Goal: Navigation & Orientation: Find specific page/section

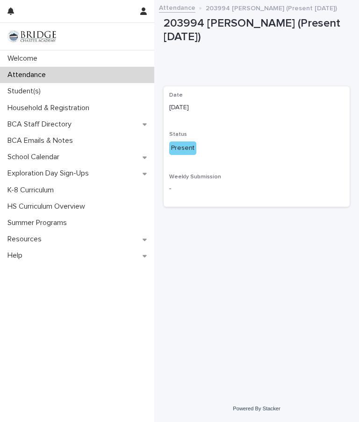
click at [140, 160] on div "School Calendar" at bounding box center [77, 157] width 154 height 16
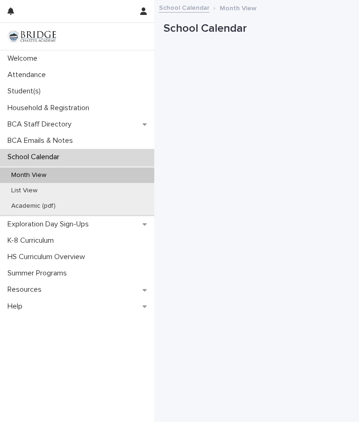
click at [21, 190] on p "List View" at bounding box center [24, 191] width 41 height 8
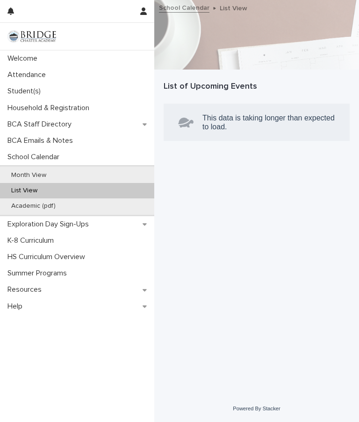
click at [31, 168] on div "Month View" at bounding box center [77, 175] width 154 height 15
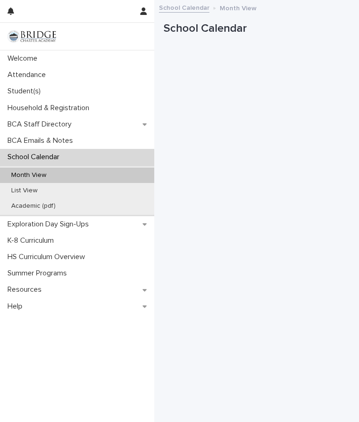
click at [31, 91] on p "Student(s)" at bounding box center [26, 91] width 44 height 9
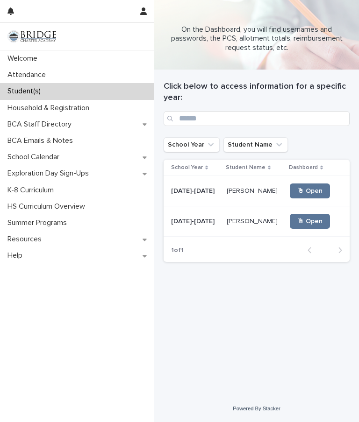
click at [246, 195] on div "[PERSON_NAME] [PERSON_NAME]" at bounding box center [255, 191] width 56 height 15
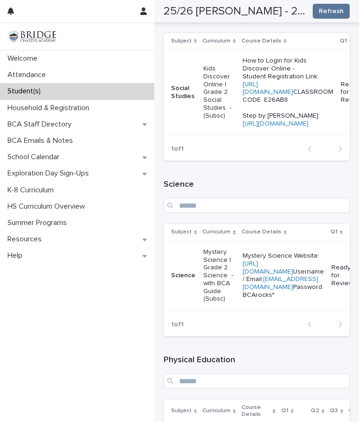
scroll to position [551, 0]
click at [293, 261] on link "[URL][DOMAIN_NAME]" at bounding box center [267, 268] width 50 height 14
